Goal: Task Accomplishment & Management: Manage account settings

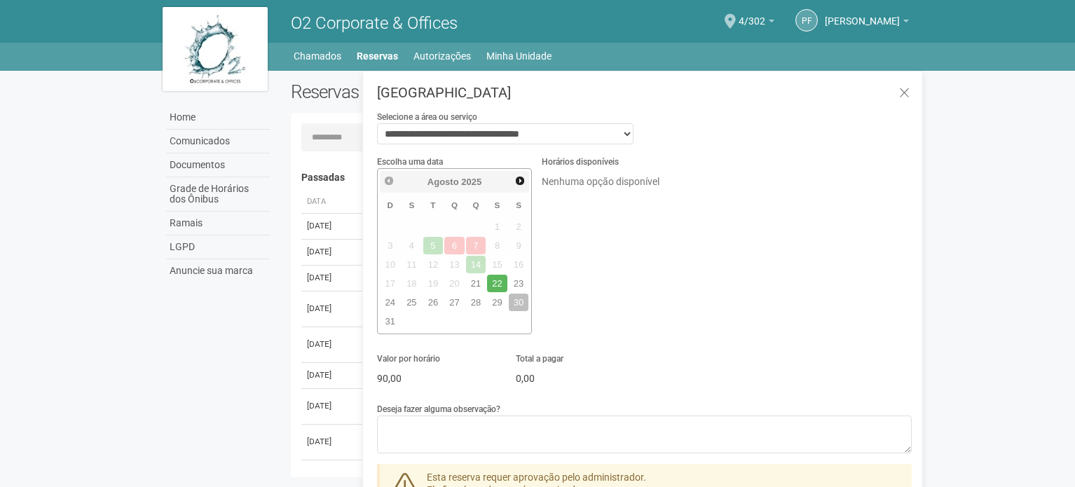
select select "**********"
click at [899, 95] on icon at bounding box center [904, 93] width 11 height 14
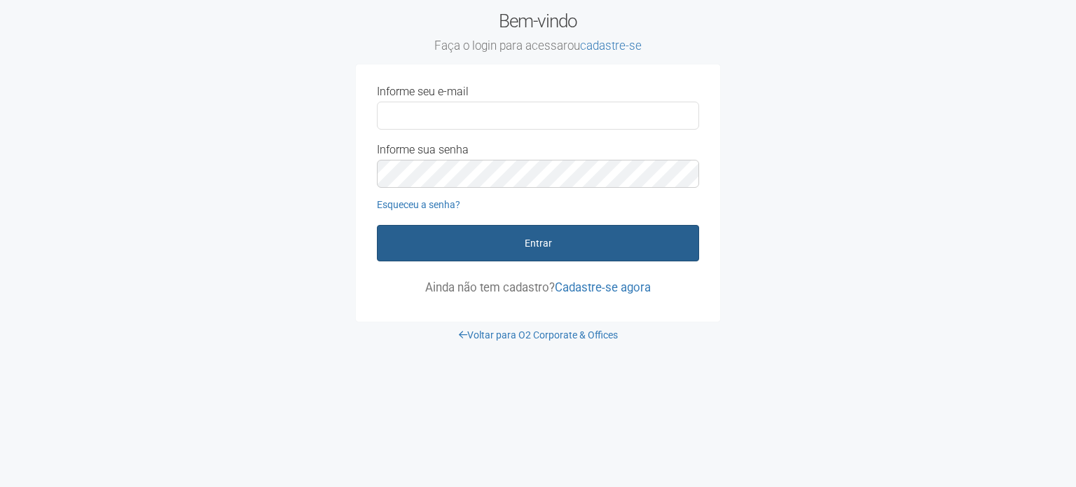
type input "**********"
click at [611, 236] on button "Entrar" at bounding box center [538, 243] width 322 height 36
